Goal: Task Accomplishment & Management: Manage account settings

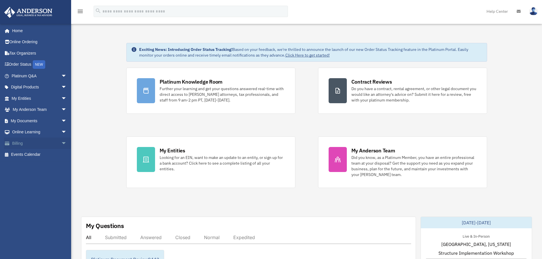
click at [61, 143] on span "arrow_drop_down" at bounding box center [66, 144] width 11 height 12
click at [41, 153] on link "$ Open Invoices" at bounding box center [41, 155] width 67 height 12
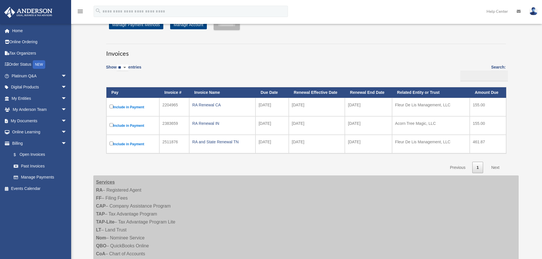
scroll to position [28, 0]
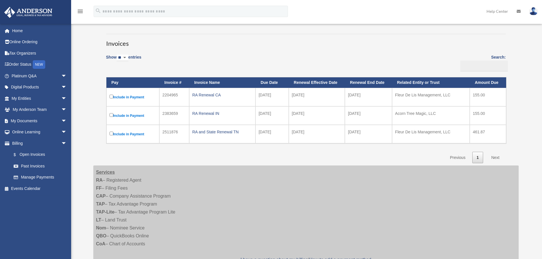
click at [495, 157] on link "Next" at bounding box center [495, 158] width 17 height 12
click at [495, 156] on link "Next" at bounding box center [495, 158] width 17 height 12
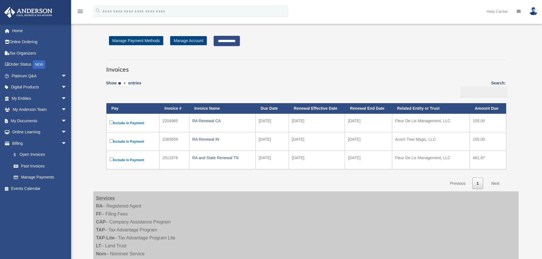
scroll to position [0, 0]
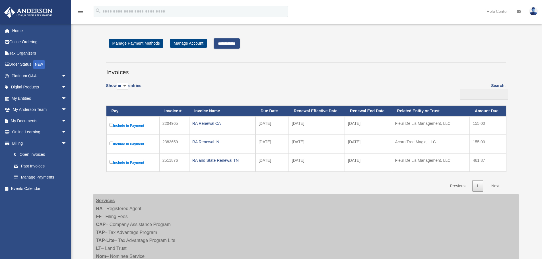
click at [225, 42] on input "**********" at bounding box center [226, 43] width 26 height 10
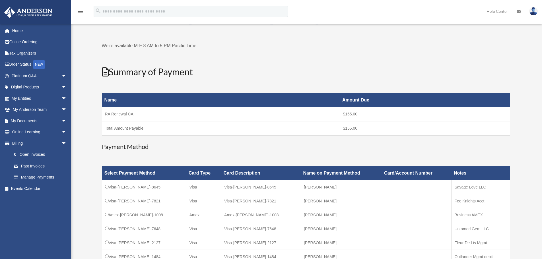
scroll to position [57, 0]
